Goal: Task Accomplishment & Management: Complete application form

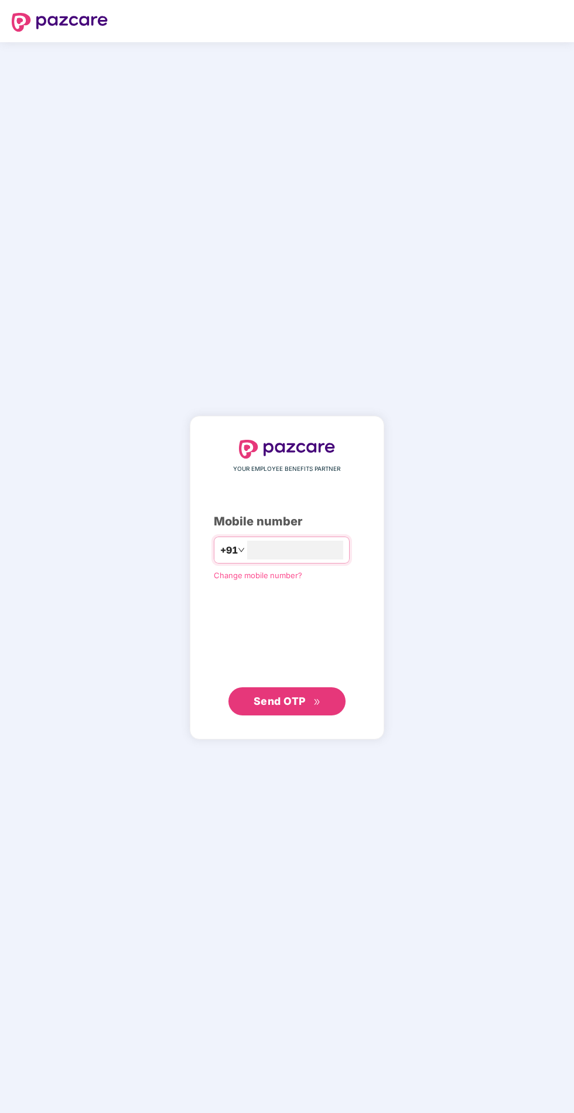
click at [340, 559] on input "number" at bounding box center [295, 549] width 96 height 19
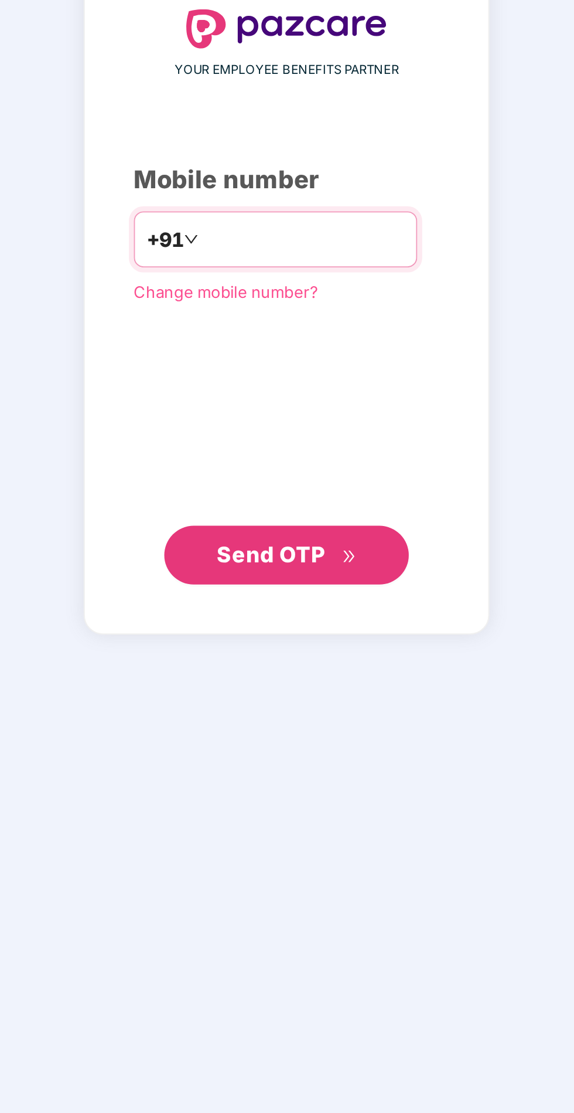
type input "**********"
click at [339, 715] on div "Send OTP" at bounding box center [287, 701] width 147 height 28
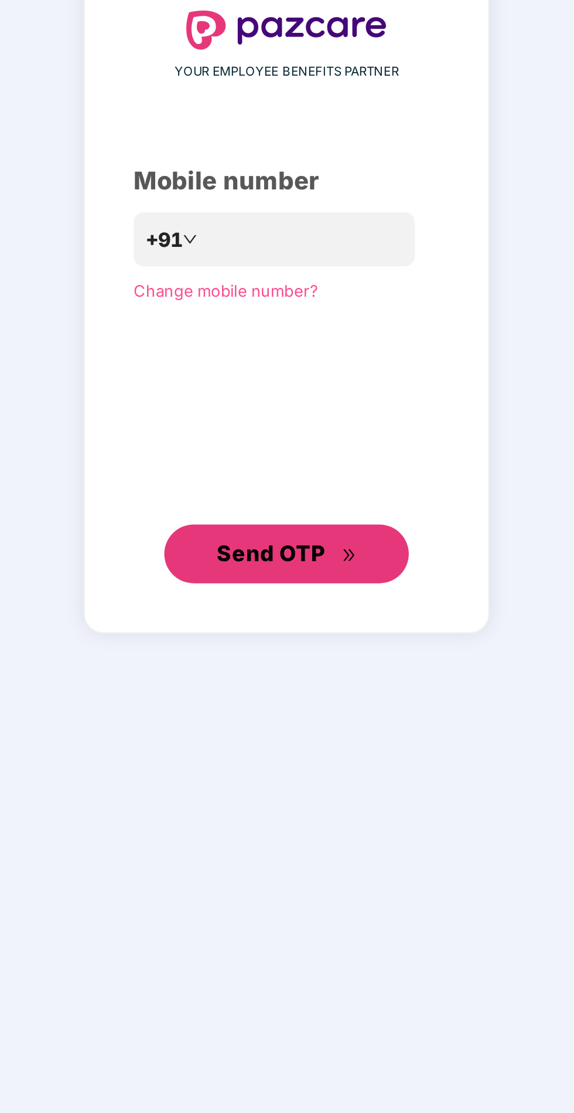
click at [331, 715] on button "Send OTP" at bounding box center [287, 700] width 117 height 28
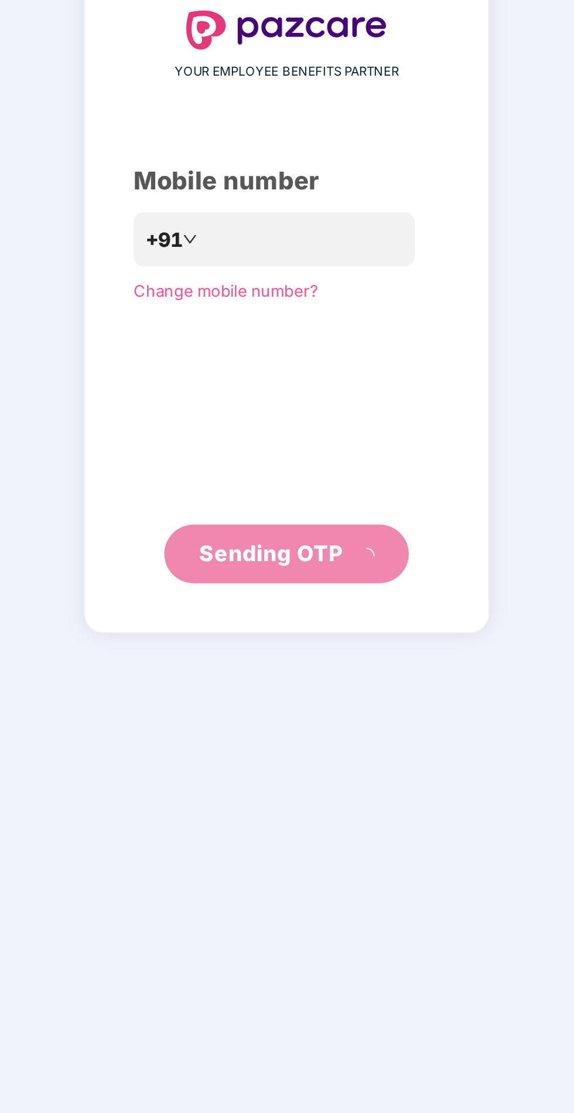
scroll to position [3, 0]
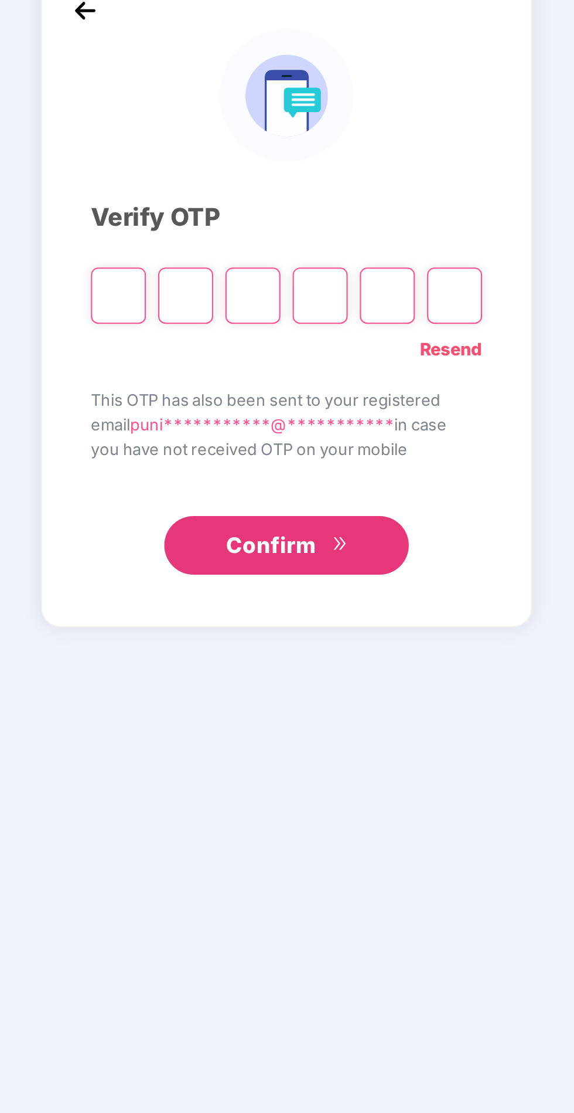
type input "*"
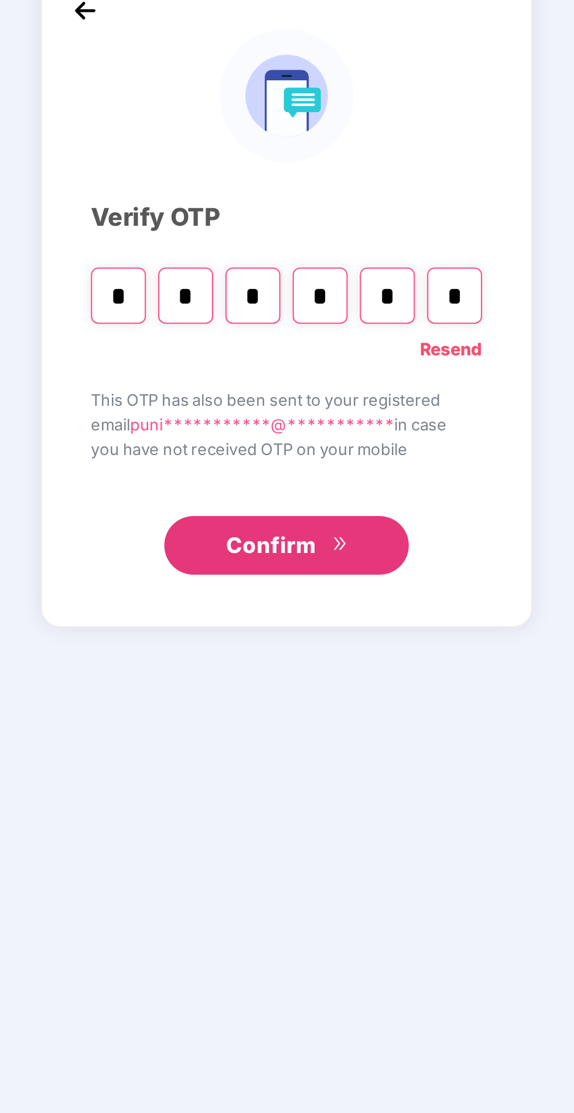
type input "*"
click at [327, 710] on button "Confirm" at bounding box center [287, 696] width 117 height 28
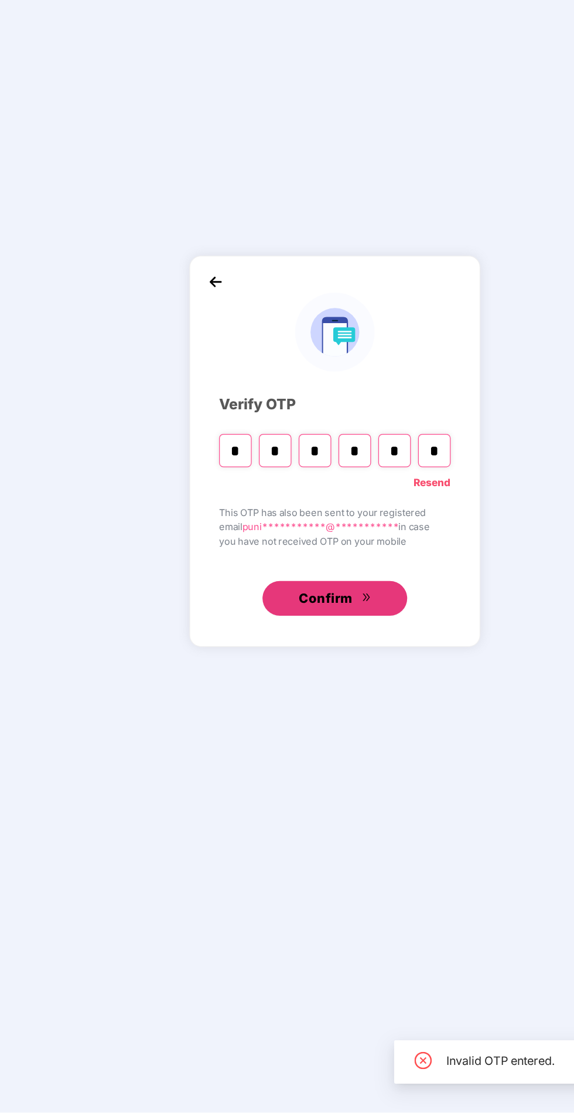
scroll to position [16, 0]
click at [375, 609] on link "Resend" at bounding box center [366, 602] width 30 height 13
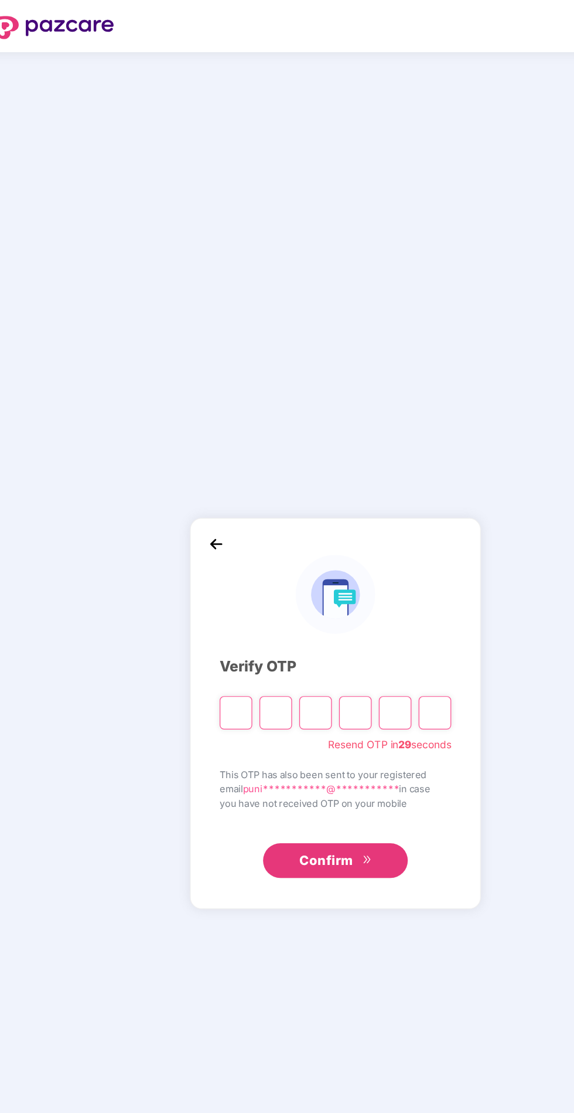
click at [204, 590] on input "Please enter verification code. Digit 1" at bounding box center [206, 576] width 26 height 27
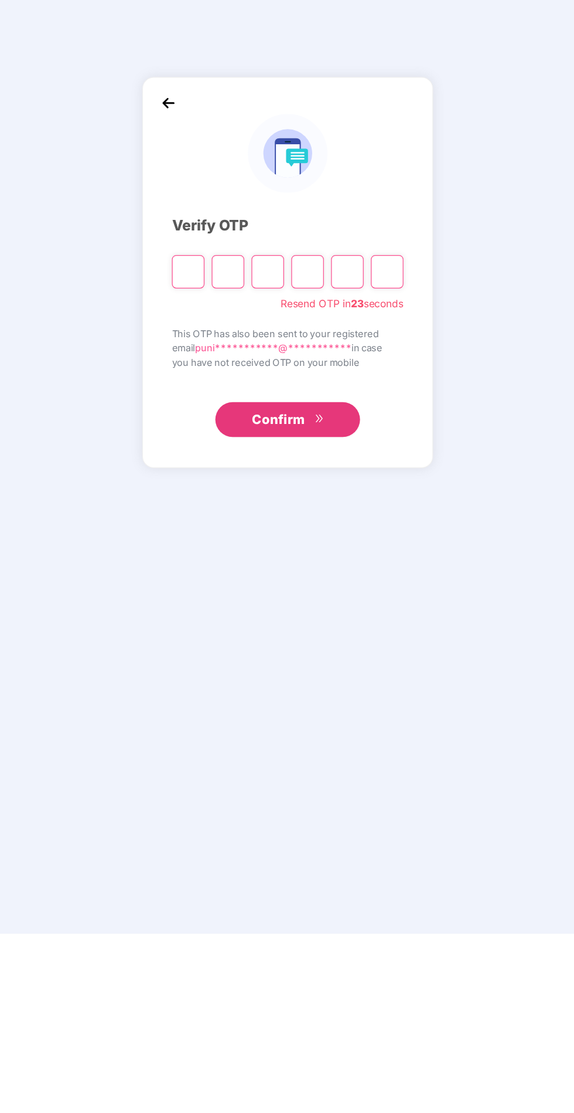
type input "*"
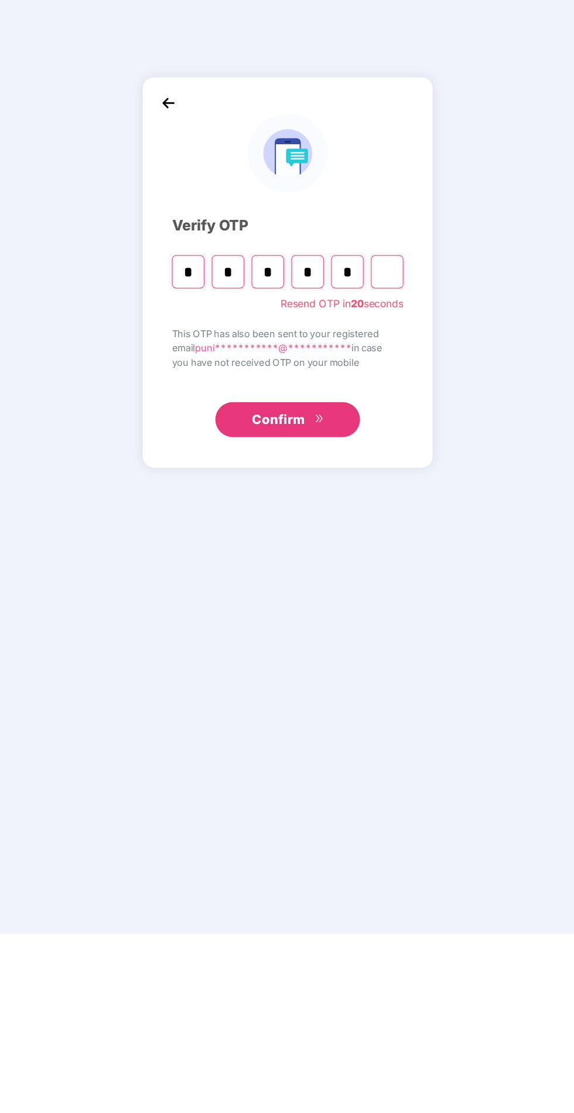
type input "*"
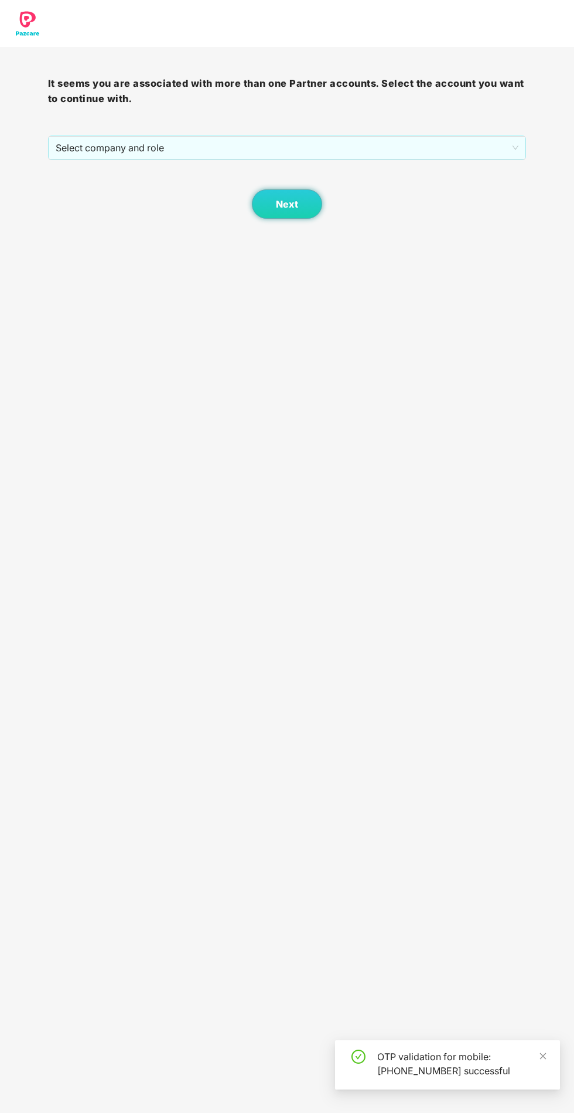
scroll to position [16, 0]
click at [359, 137] on span "Select company and role" at bounding box center [288, 148] width 464 height 22
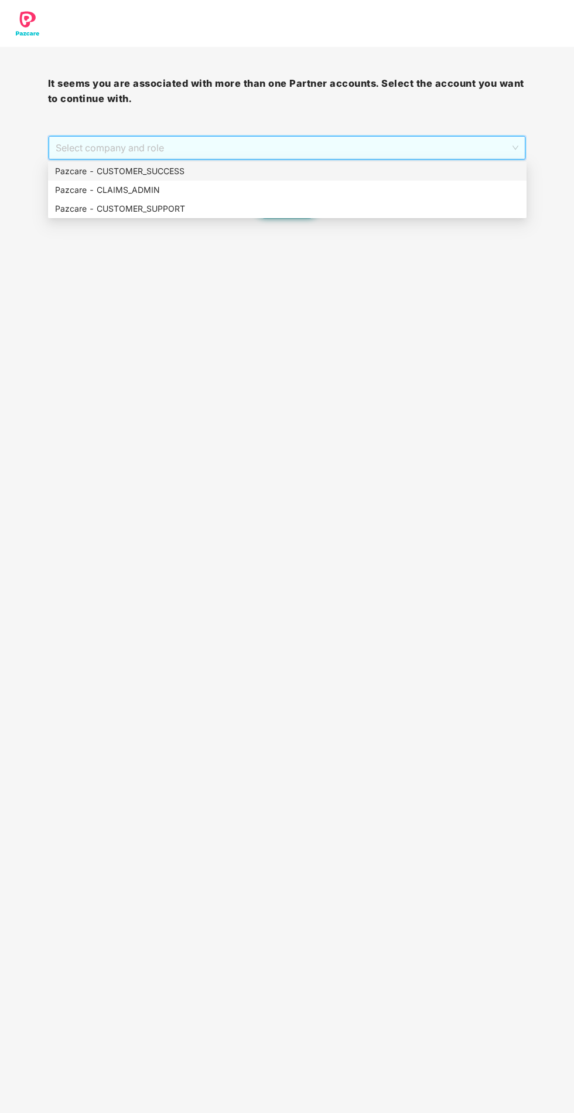
click at [249, 165] on div "Pazcare - CUSTOMER_SUCCESS" at bounding box center [287, 171] width 465 height 13
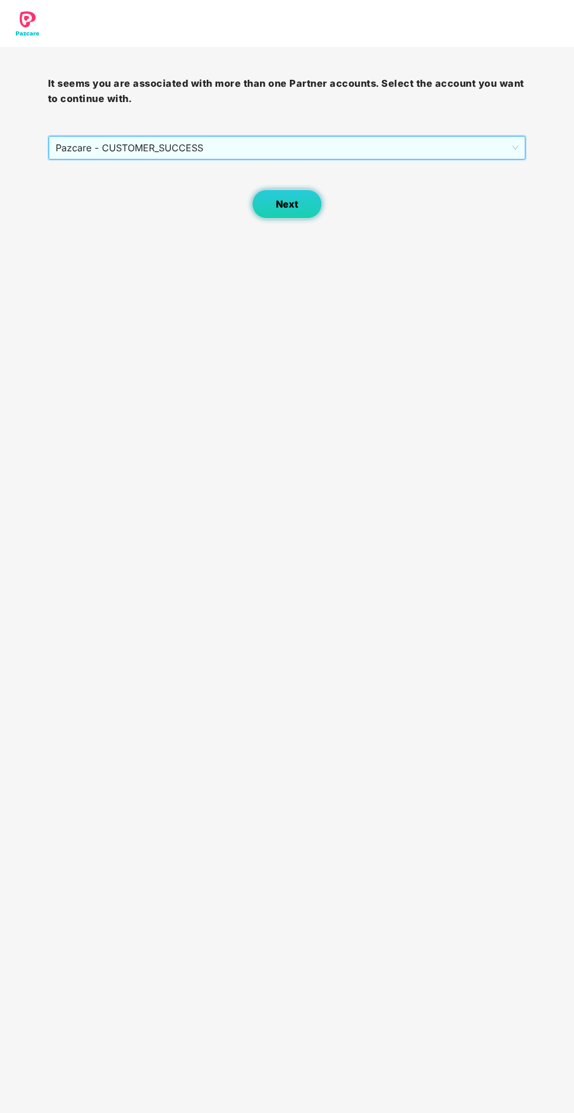
click at [316, 189] on button "Next" at bounding box center [287, 203] width 70 height 29
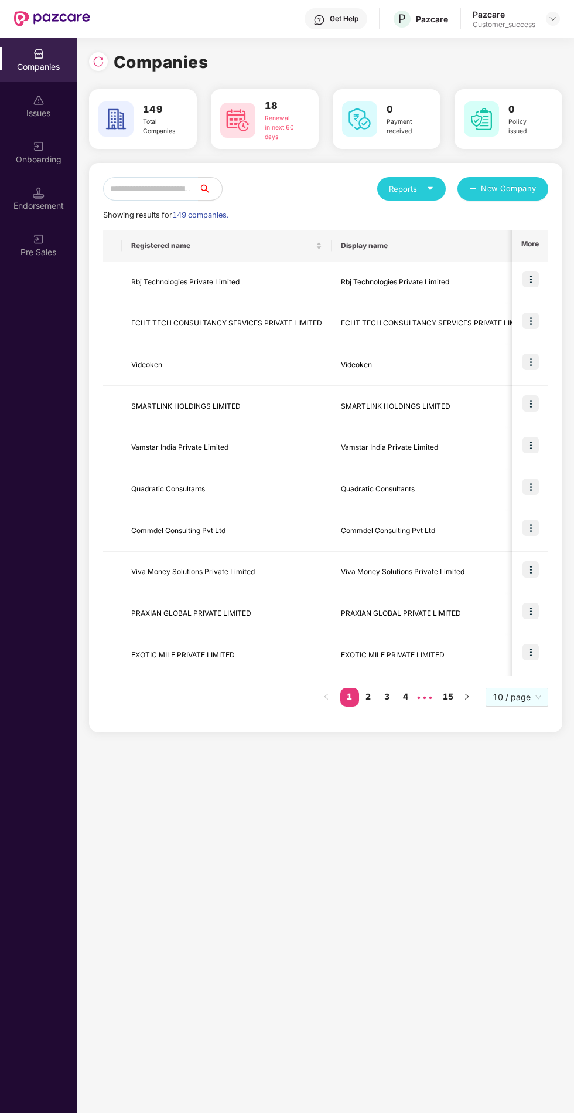
click at [559, 21] on div at bounding box center [553, 19] width 14 height 14
click at [483, 52] on div "User view" at bounding box center [498, 46] width 152 height 23
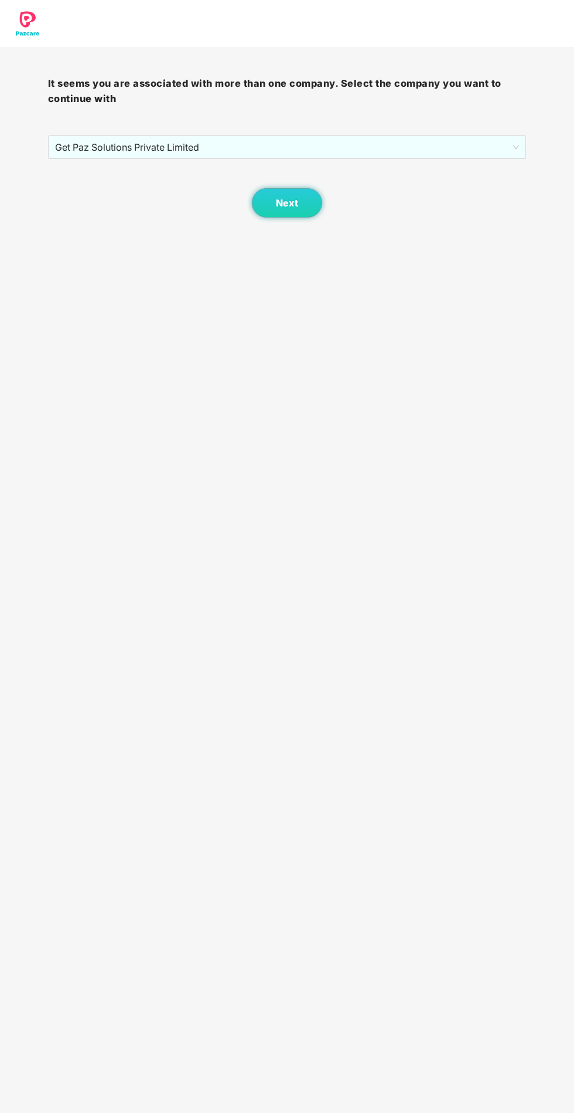
click at [393, 151] on span "Get Paz Solutions Private Limited" at bounding box center [287, 147] width 465 height 22
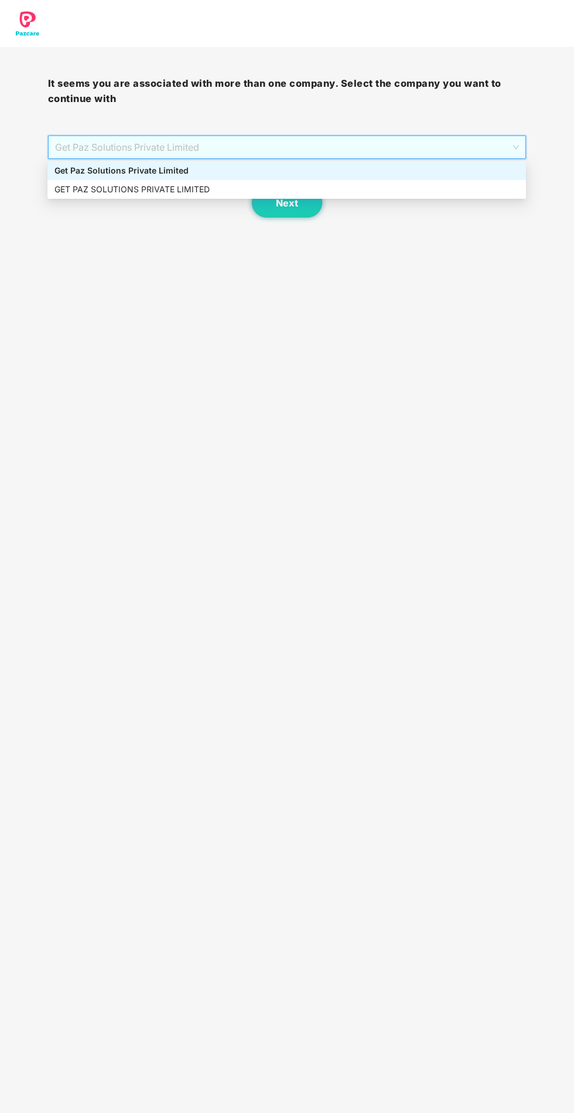
click at [369, 191] on div "GET PAZ SOLUTIONS PRIVATE LIMITED" at bounding box center [287, 189] width 465 height 13
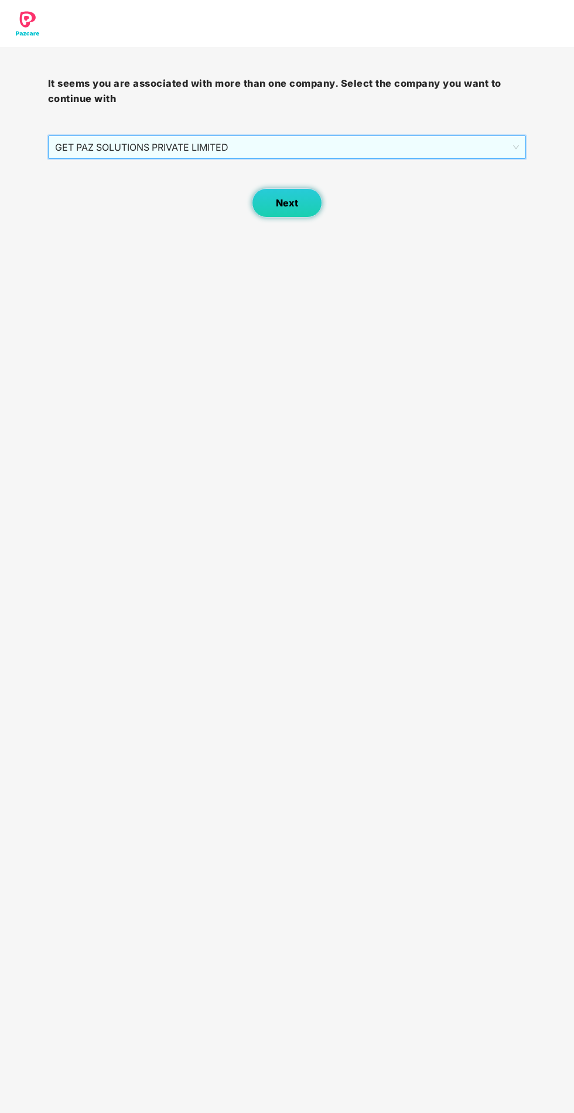
click at [313, 212] on button "Next" at bounding box center [287, 202] width 70 height 29
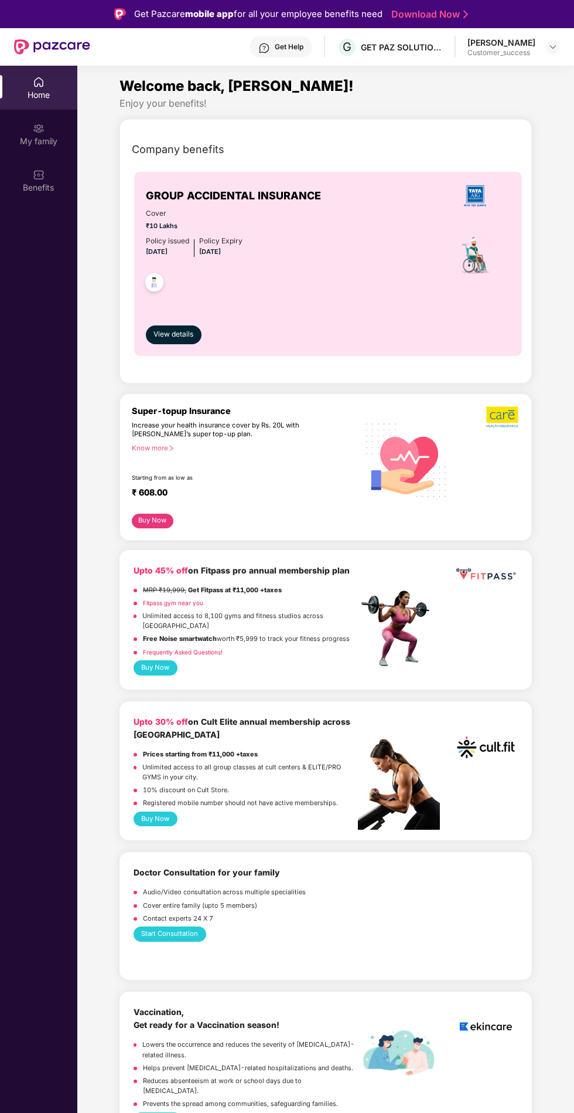
click at [57, 158] on div "Benefits" at bounding box center [38, 180] width 77 height 44
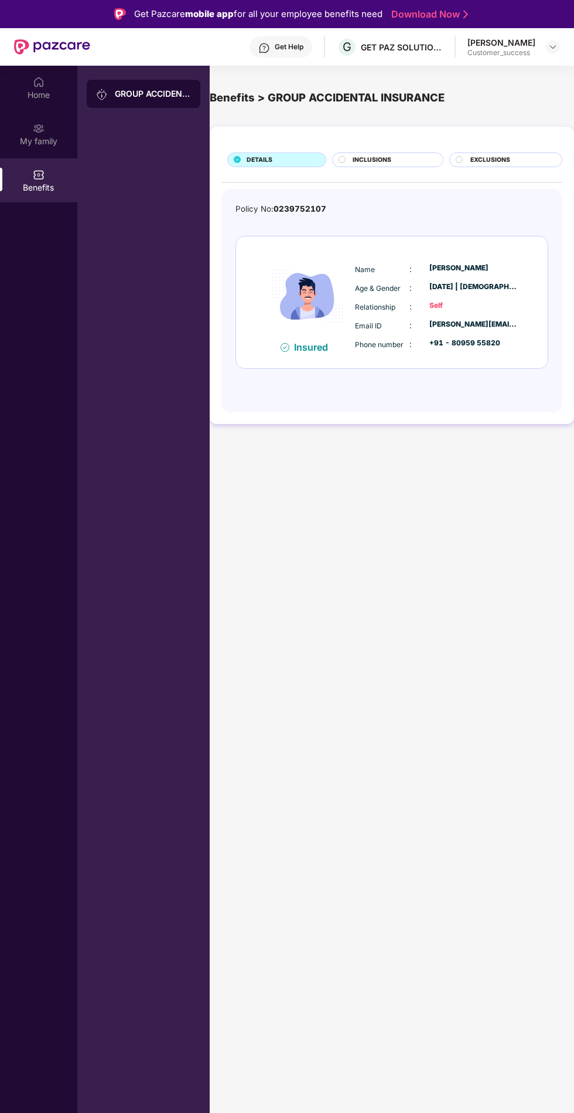
click at [66, 141] on div "My family" at bounding box center [38, 141] width 77 height 12
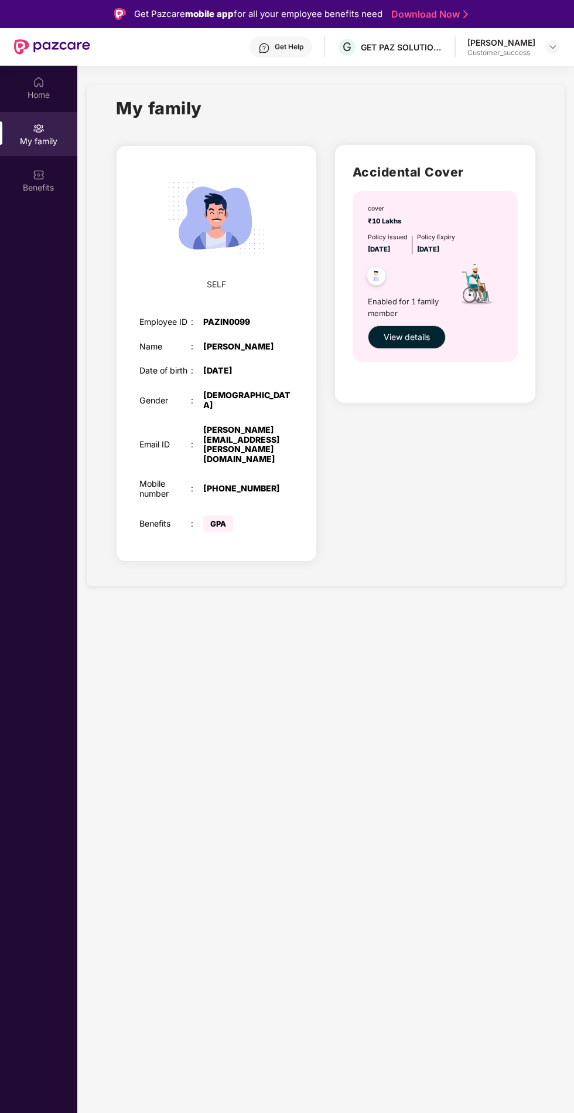
click at [559, 47] on div at bounding box center [553, 47] width 14 height 14
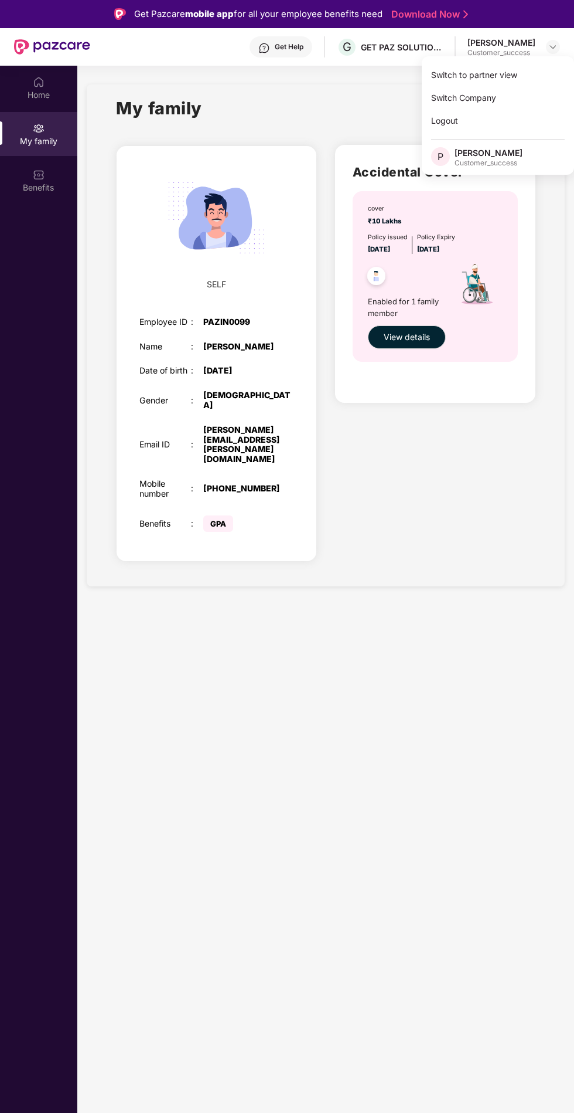
click at [512, 78] on div "Switch to partner view" at bounding box center [498, 74] width 152 height 23
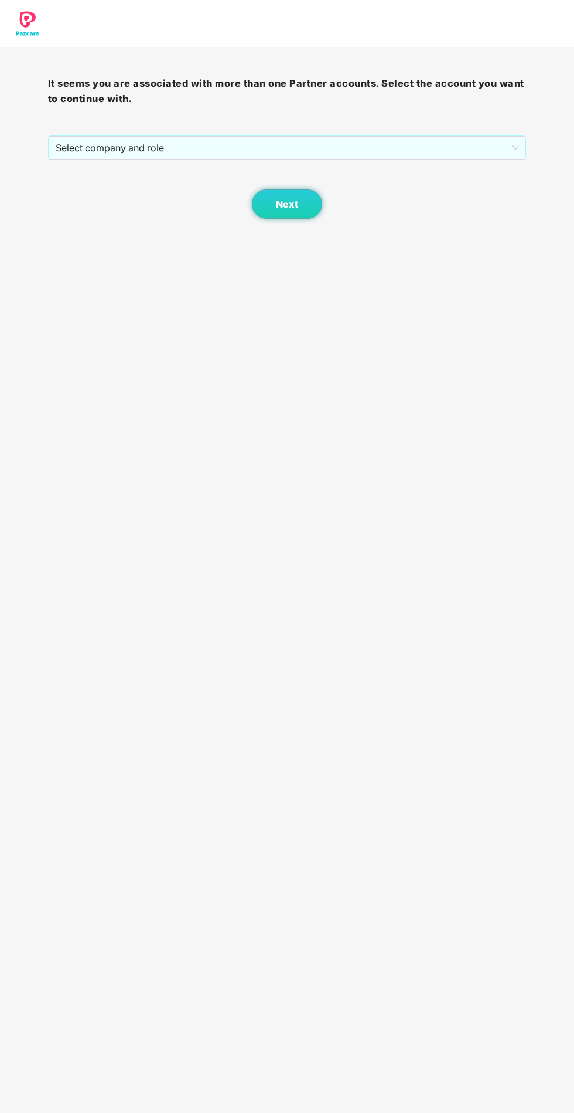
click at [417, 152] on span "Select company and role" at bounding box center [288, 148] width 464 height 22
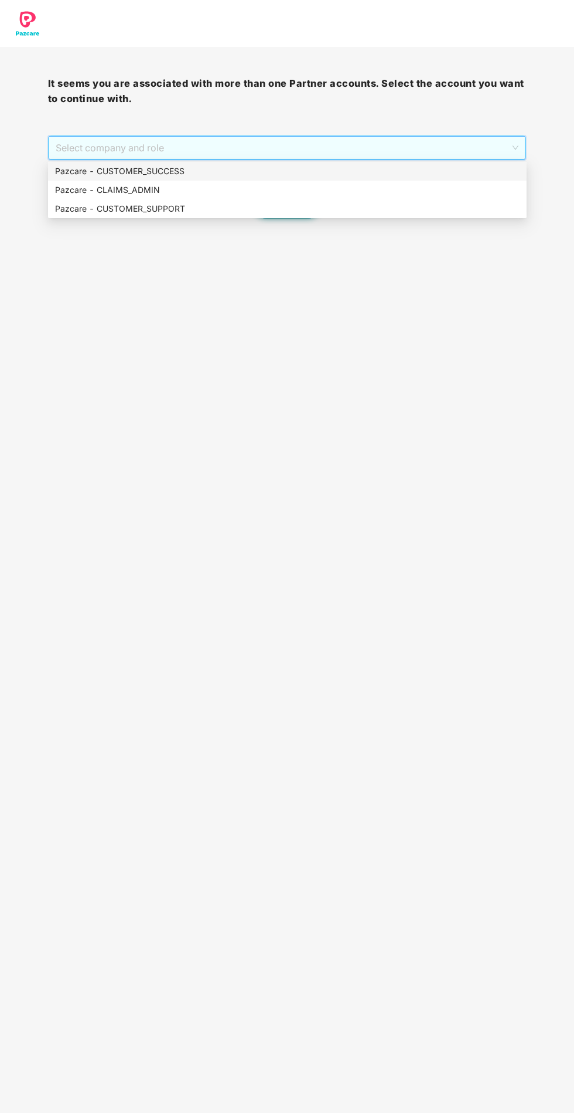
click at [351, 363] on body "It seems you are associated with more than one Partner accounts. Select the acc…" at bounding box center [287, 556] width 574 height 1113
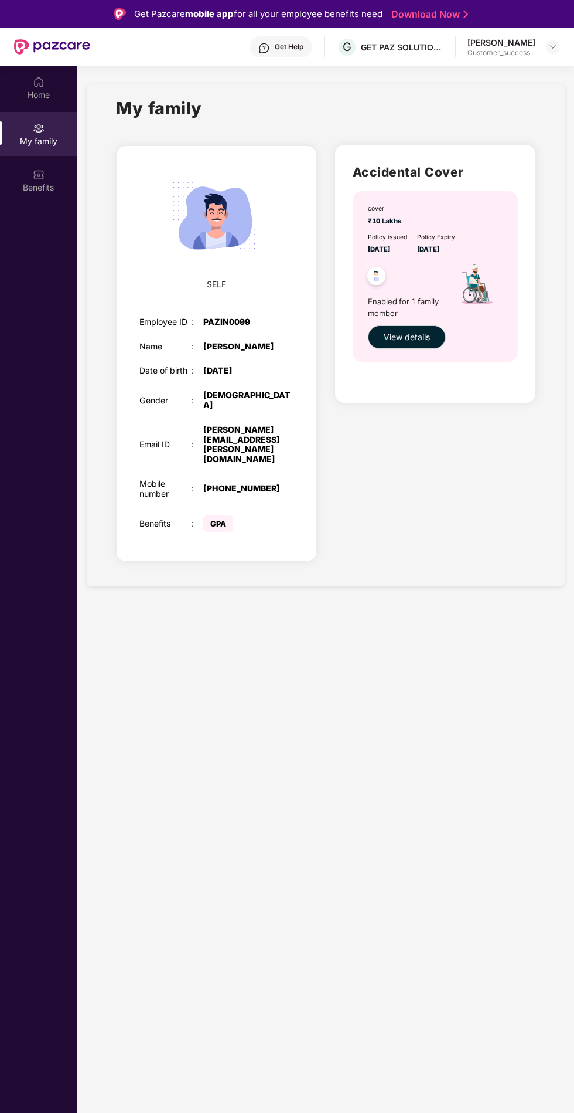
click at [550, 47] on img at bounding box center [553, 46] width 9 height 9
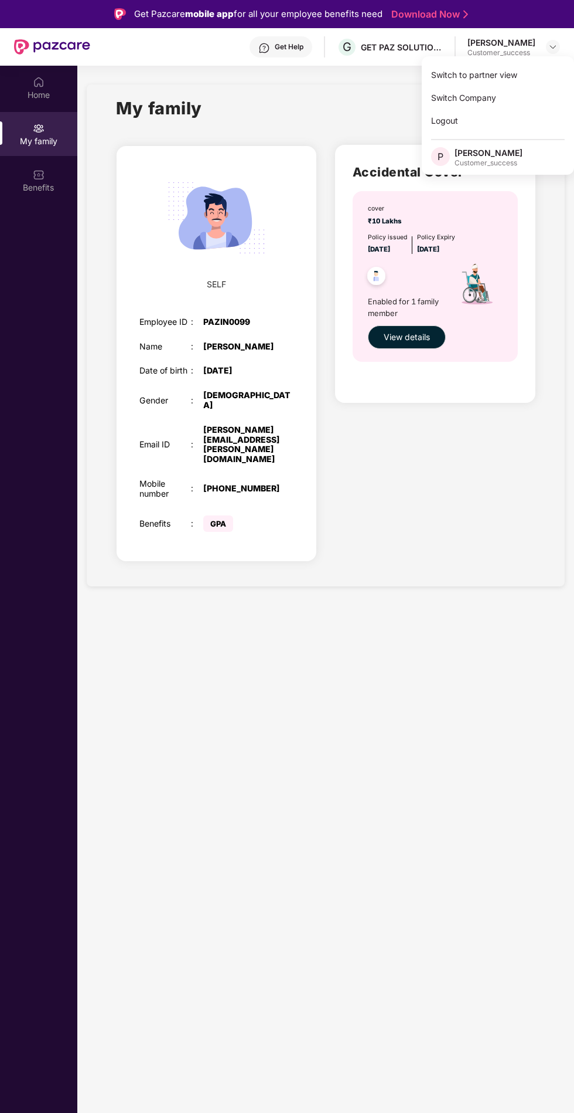
click at [450, 74] on div "Switch to partner view" at bounding box center [498, 74] width 152 height 23
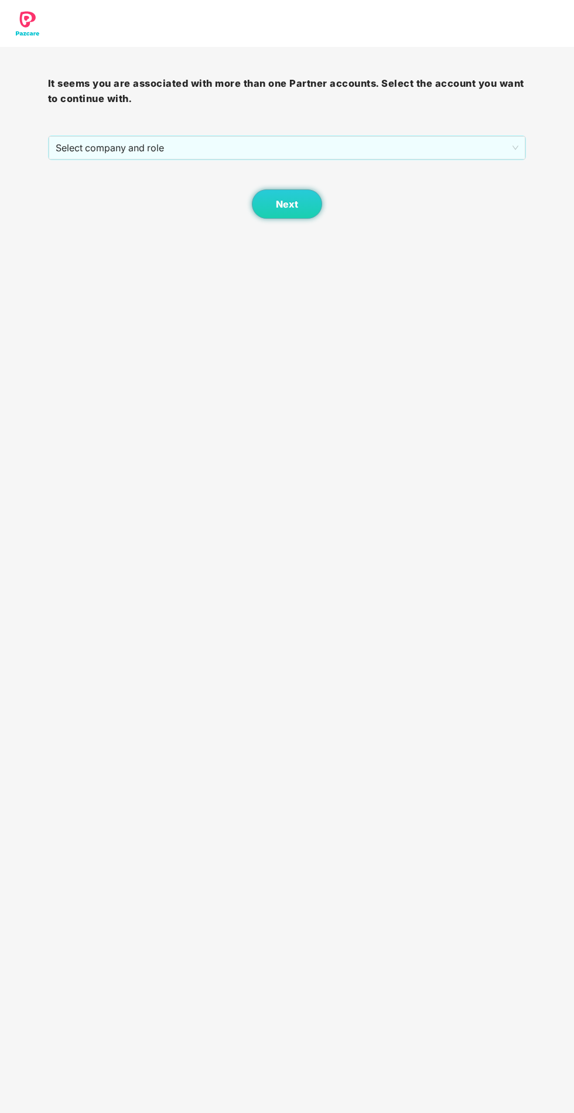
click at [472, 148] on span "Select company and role" at bounding box center [288, 148] width 464 height 22
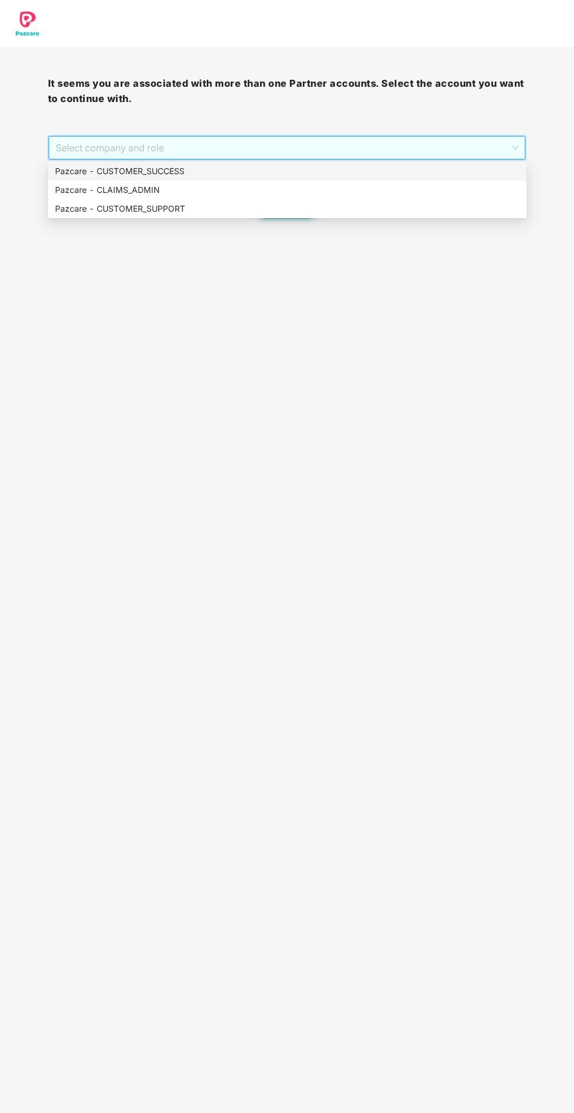
click at [372, 174] on div "Pazcare - CUSTOMER_SUCCESS" at bounding box center [287, 171] width 465 height 13
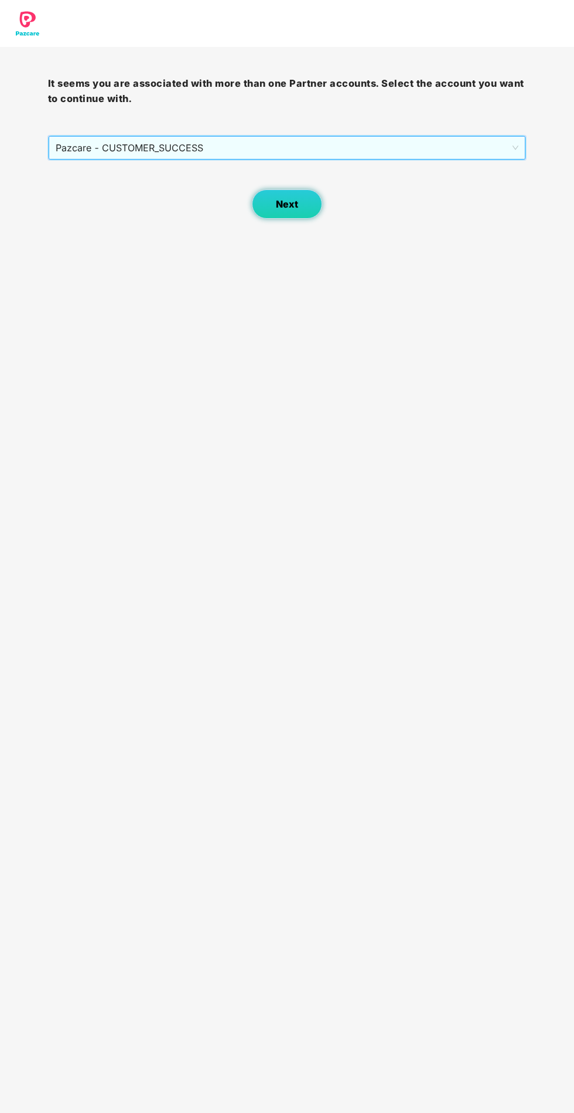
click at [317, 211] on button "Next" at bounding box center [287, 203] width 70 height 29
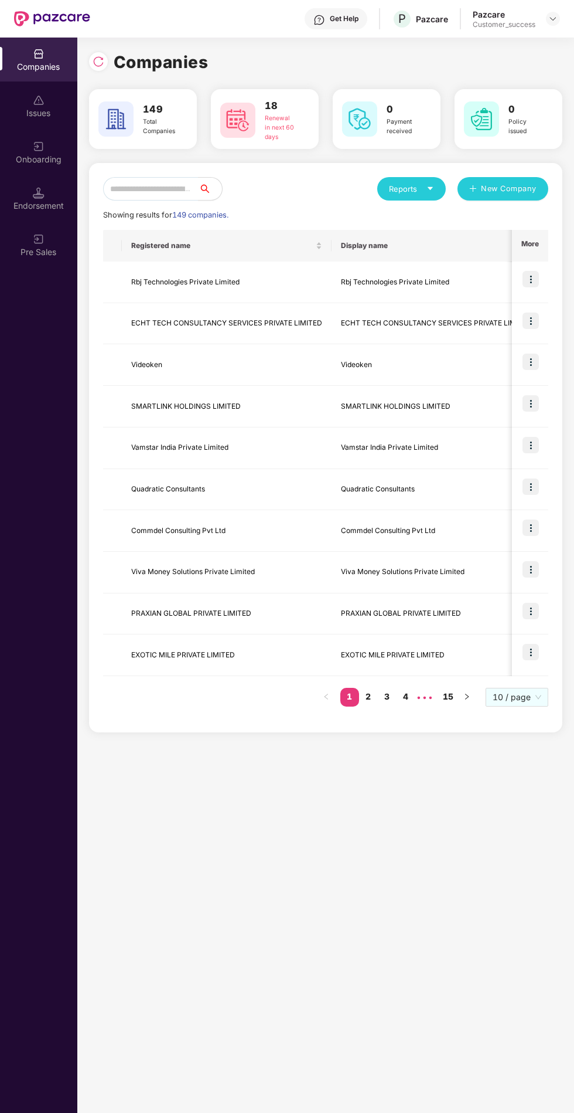
click at [559, 23] on div at bounding box center [553, 19] width 14 height 14
click at [554, 19] on img at bounding box center [553, 18] width 9 height 9
click at [551, 19] on img at bounding box center [553, 18] width 9 height 9
click at [553, 21] on img at bounding box center [553, 18] width 9 height 9
click at [483, 49] on div "User view" at bounding box center [498, 46] width 152 height 23
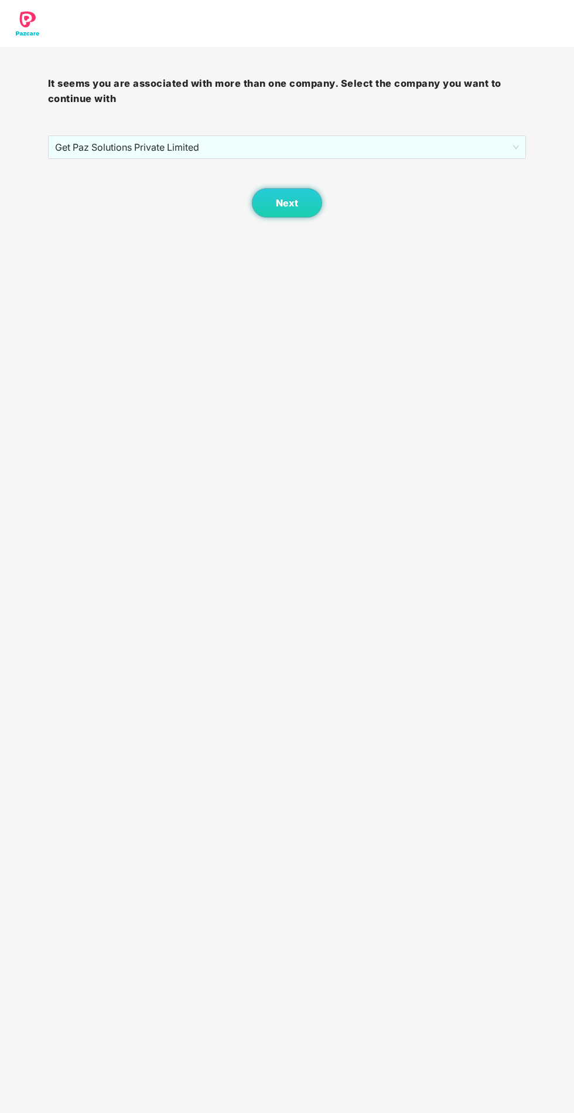
click at [392, 158] on span "Get Paz Solutions Private Limited" at bounding box center [287, 147] width 465 height 22
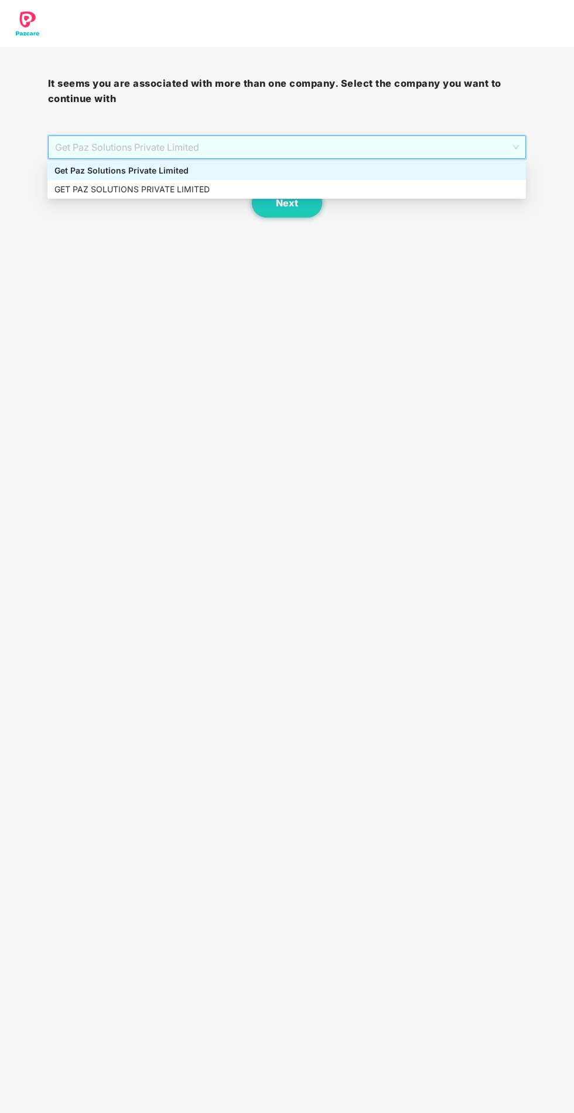
click at [431, 144] on span "Get Paz Solutions Private Limited" at bounding box center [287, 147] width 465 height 22
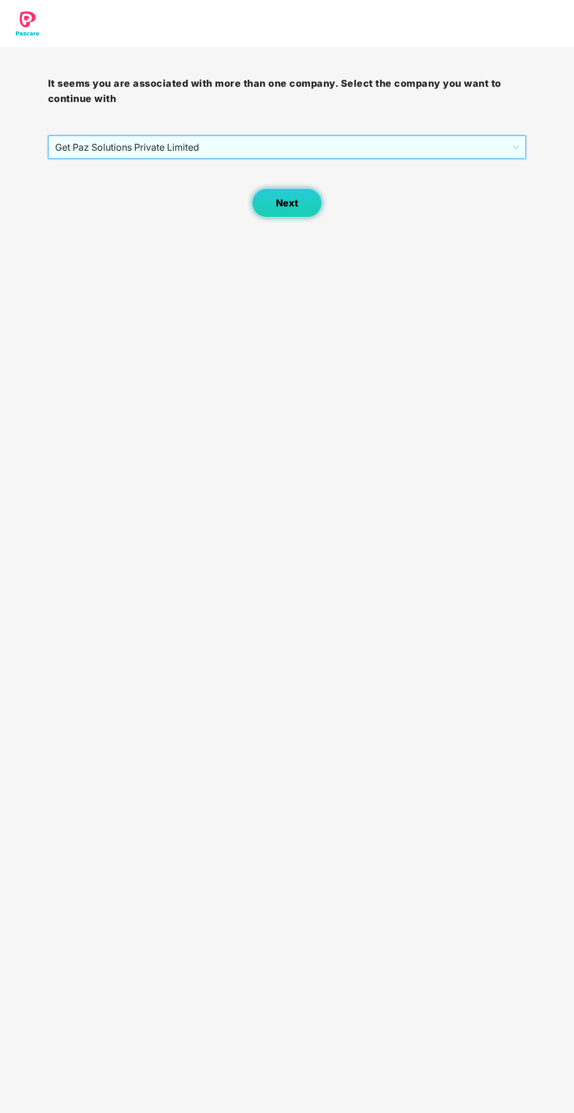
click at [311, 200] on button "Next" at bounding box center [287, 202] width 70 height 29
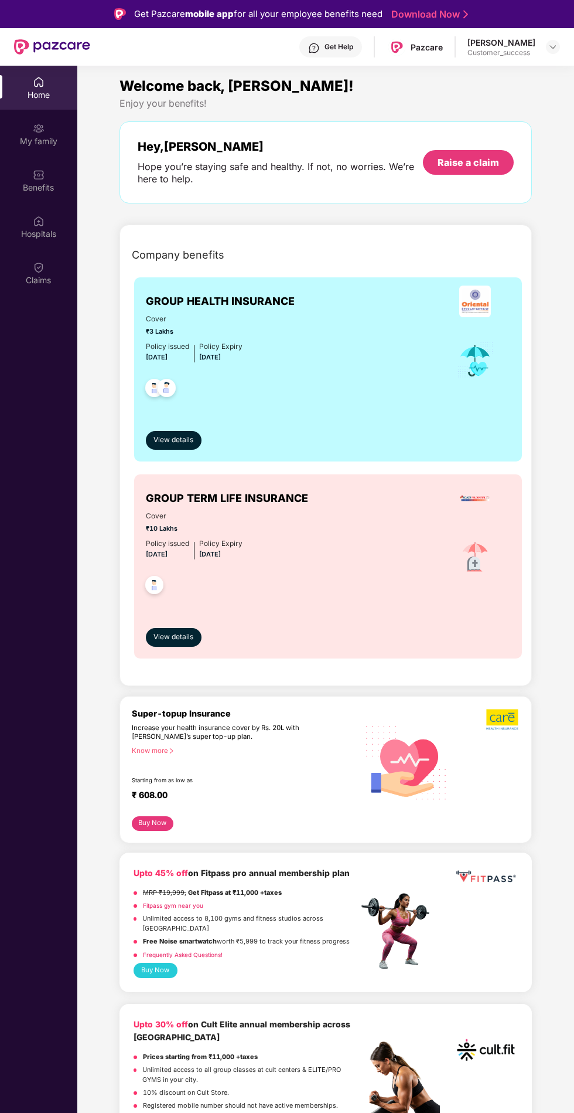
click at [34, 141] on div "My family" at bounding box center [38, 141] width 77 height 12
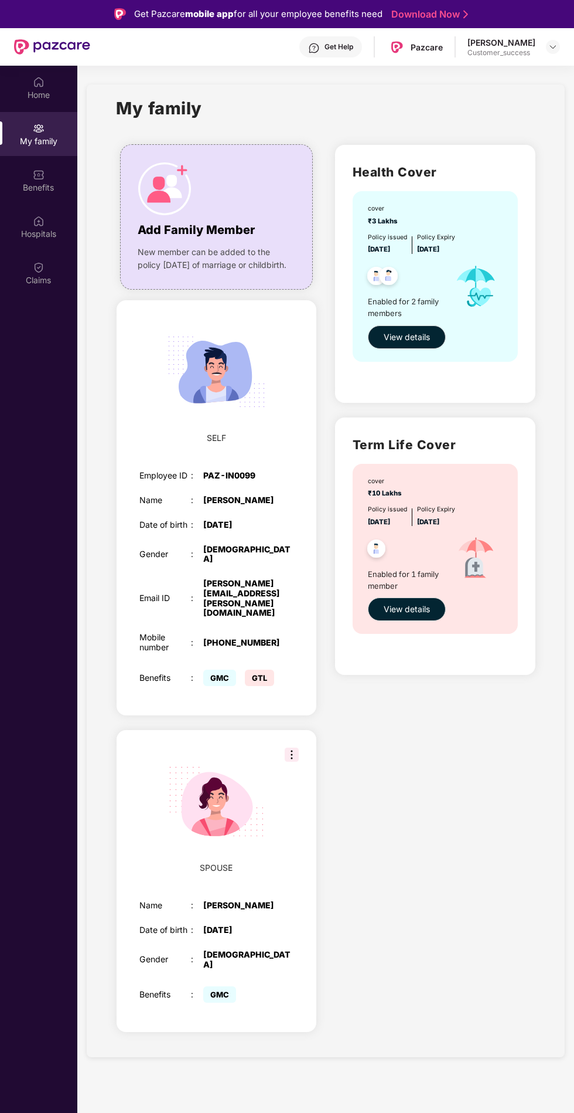
click at [179, 190] on img at bounding box center [164, 188] width 53 height 53
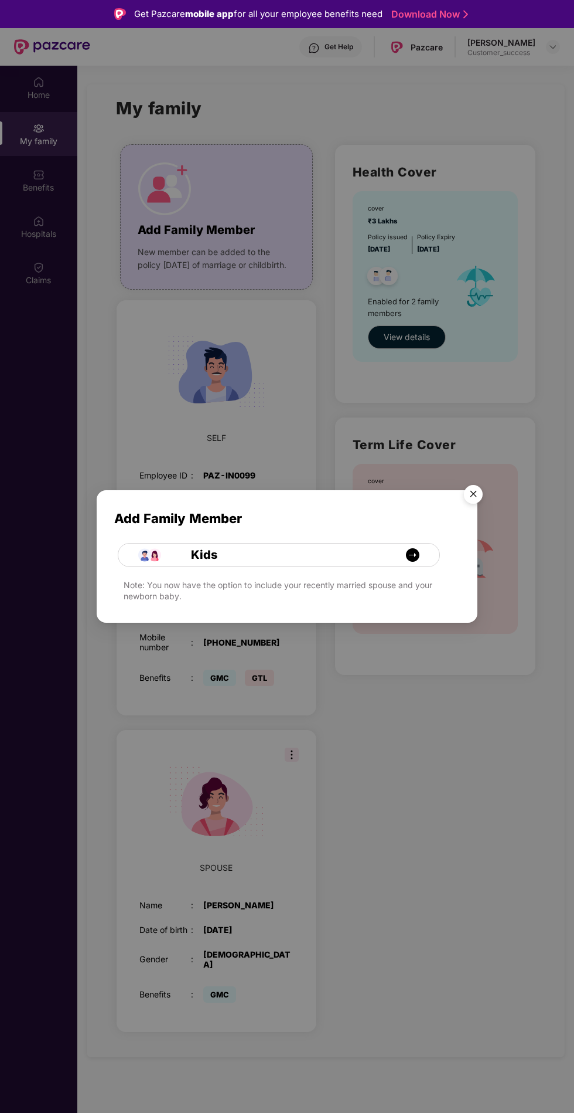
click at [202, 552] on span "Kids" at bounding box center [191, 555] width 53 height 18
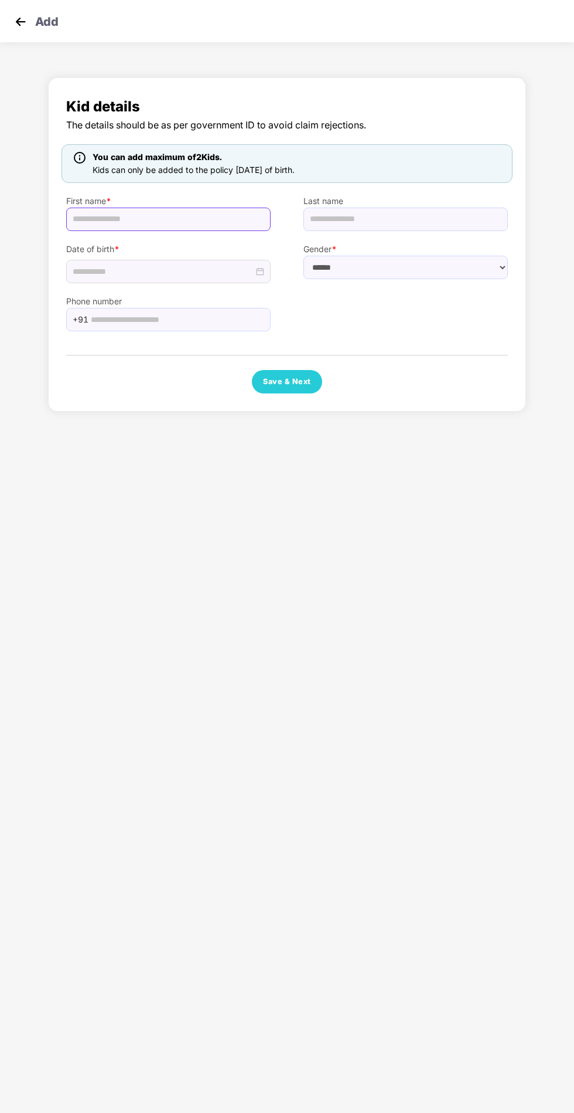
click at [256, 216] on input "text" at bounding box center [168, 219] width 205 height 23
type input "*******"
click at [464, 218] on input "text" at bounding box center [406, 219] width 205 height 23
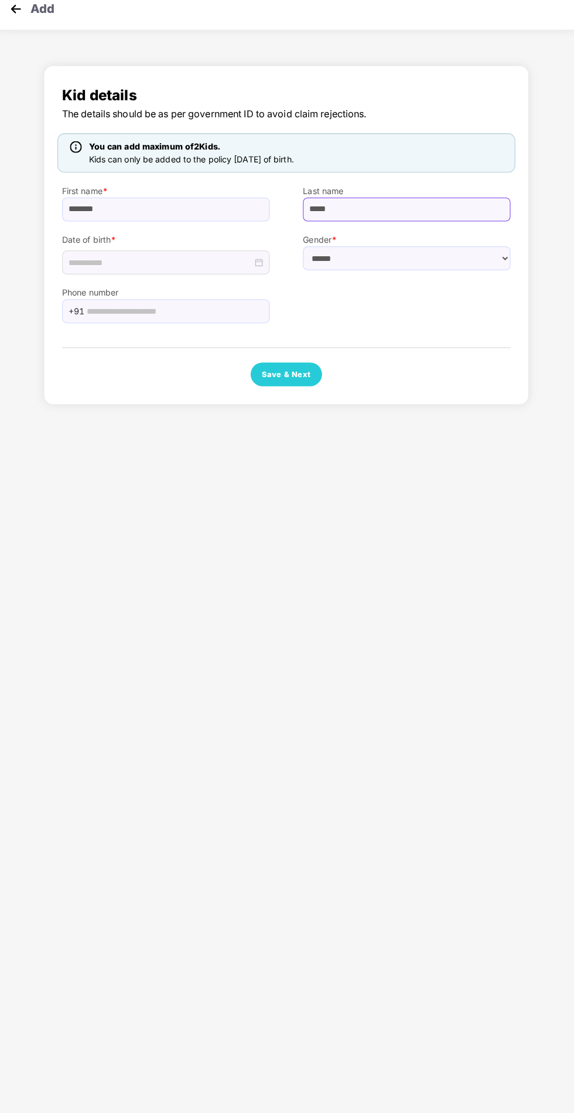
type input "*****"
click at [193, 276] on input at bounding box center [163, 271] width 181 height 13
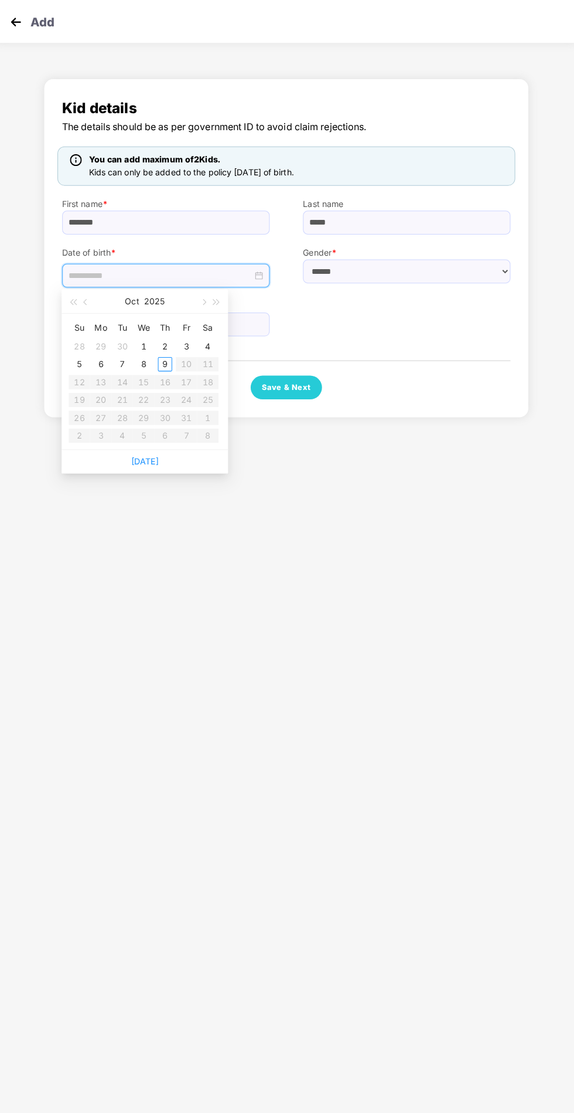
click at [147, 358] on div "8" at bounding box center [147, 359] width 14 height 14
type input "**********"
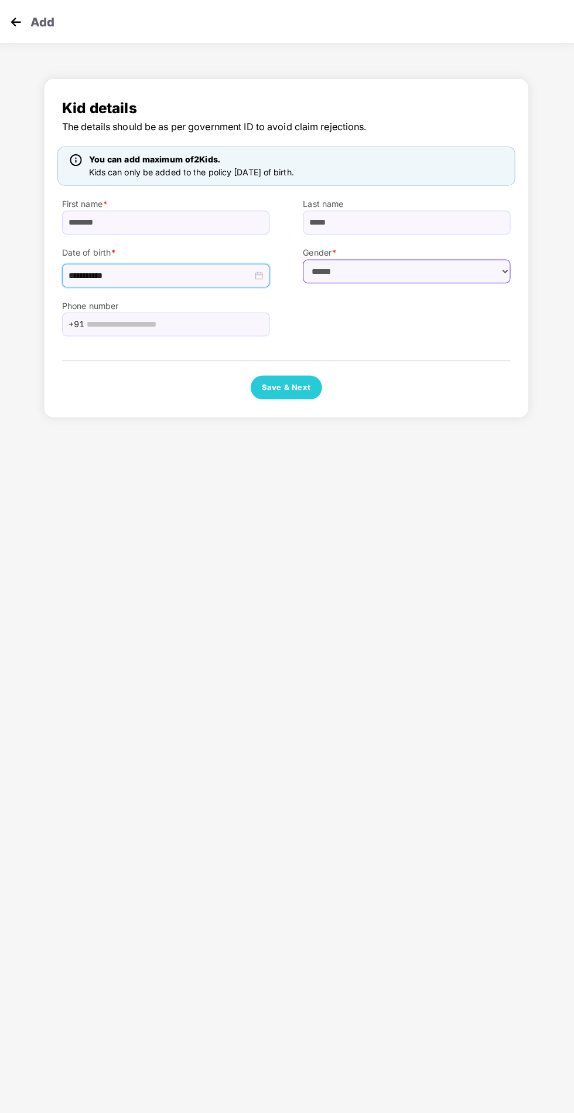
click at [417, 267] on select "****** **** ******" at bounding box center [406, 267] width 205 height 23
select select "****"
click at [304, 256] on select "****** **** ******" at bounding box center [406, 267] width 205 height 23
click at [308, 380] on button "Save & Next" at bounding box center [287, 381] width 70 height 23
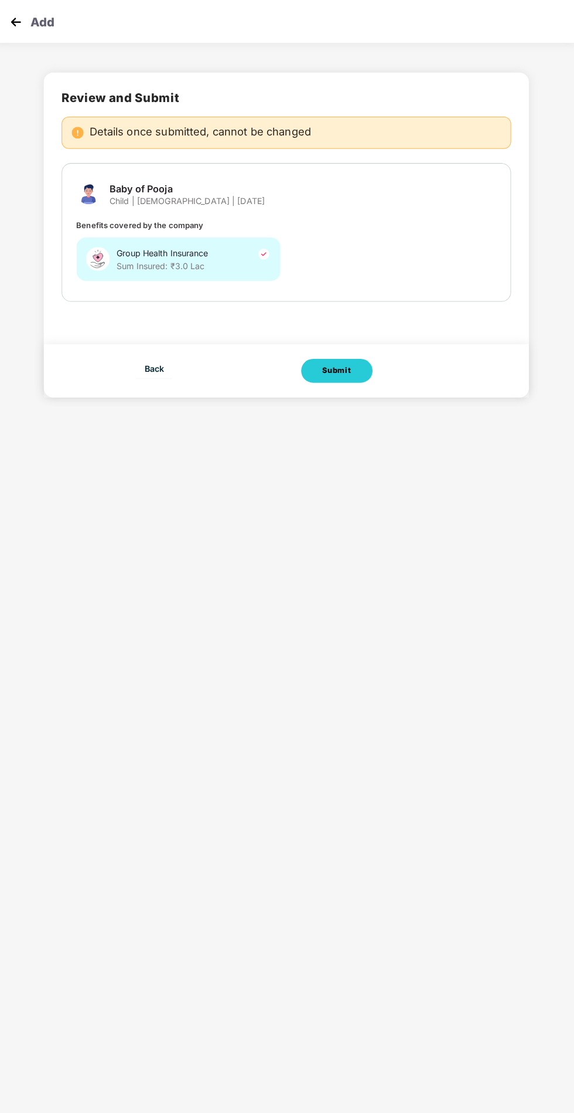
click at [339, 365] on div "Submit" at bounding box center [337, 365] width 28 height 12
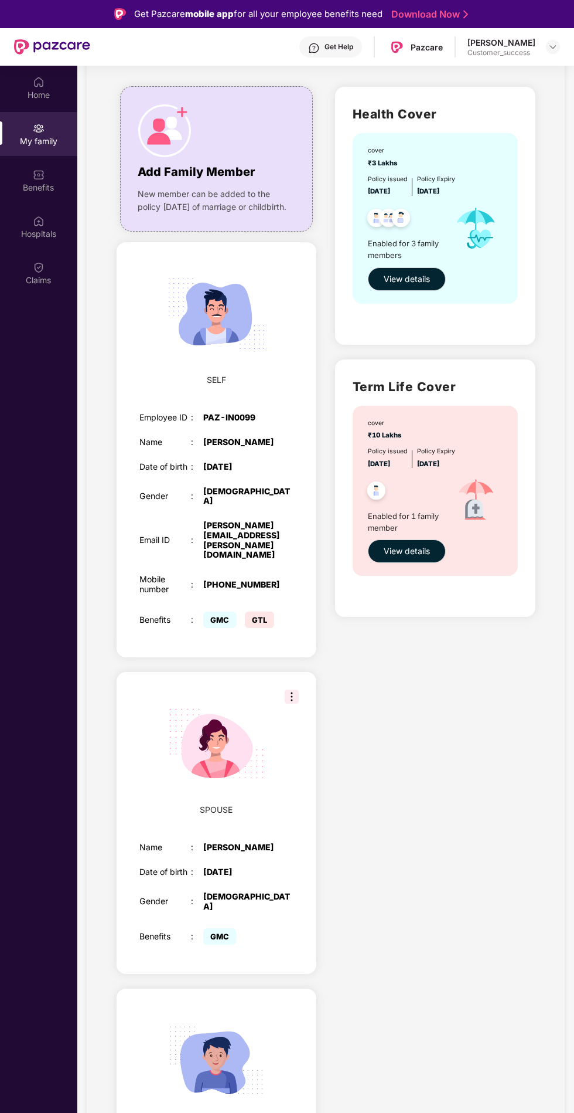
scroll to position [65, 0]
